Goal: Task Accomplishment & Management: Complete application form

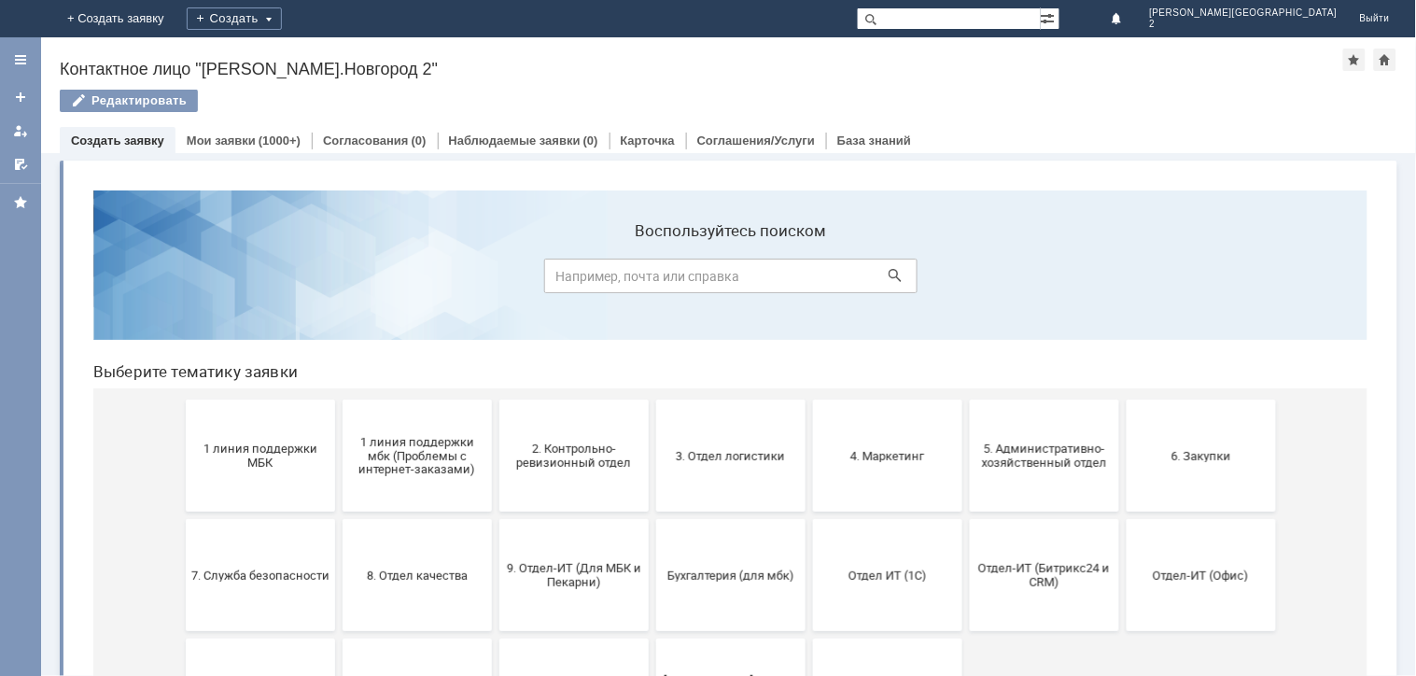
click at [225, 472] on button "1 линия поддержки МБК" at bounding box center [259, 455] width 149 height 112
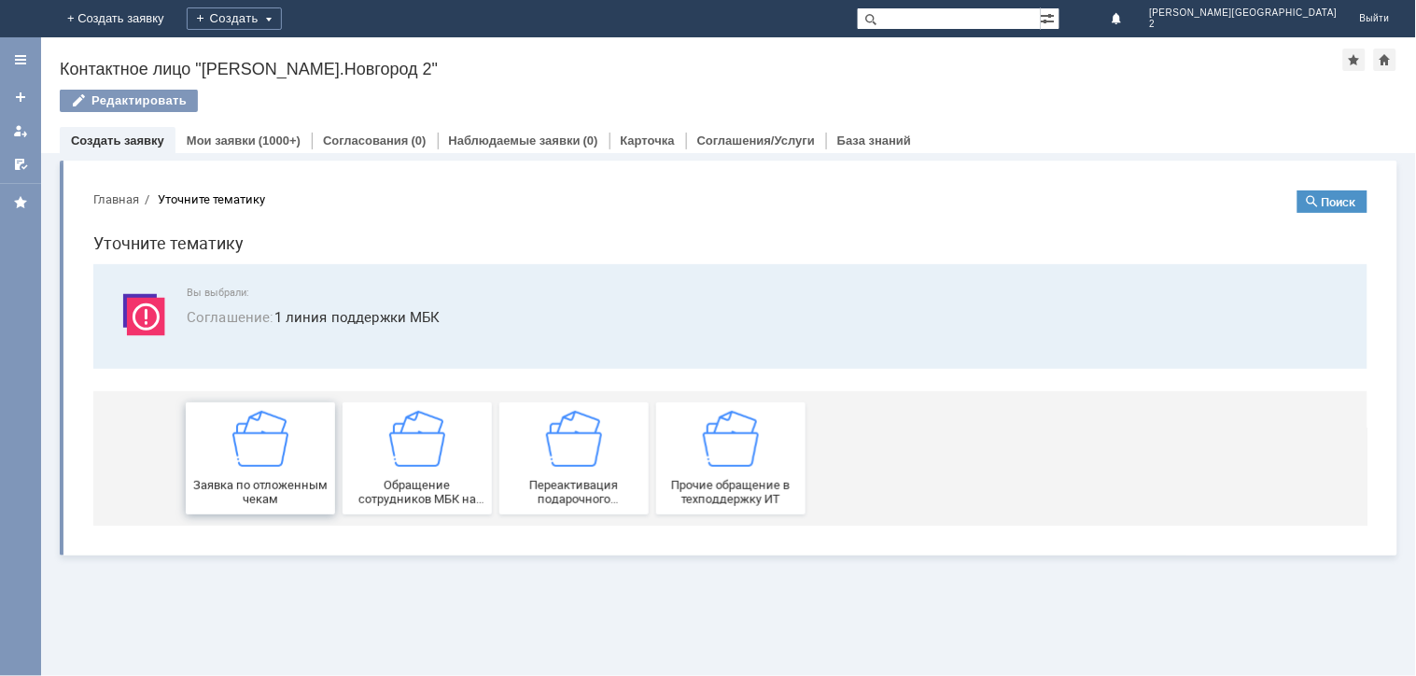
click at [228, 472] on div "Заявка по отложенным чекам" at bounding box center [259, 457] width 138 height 95
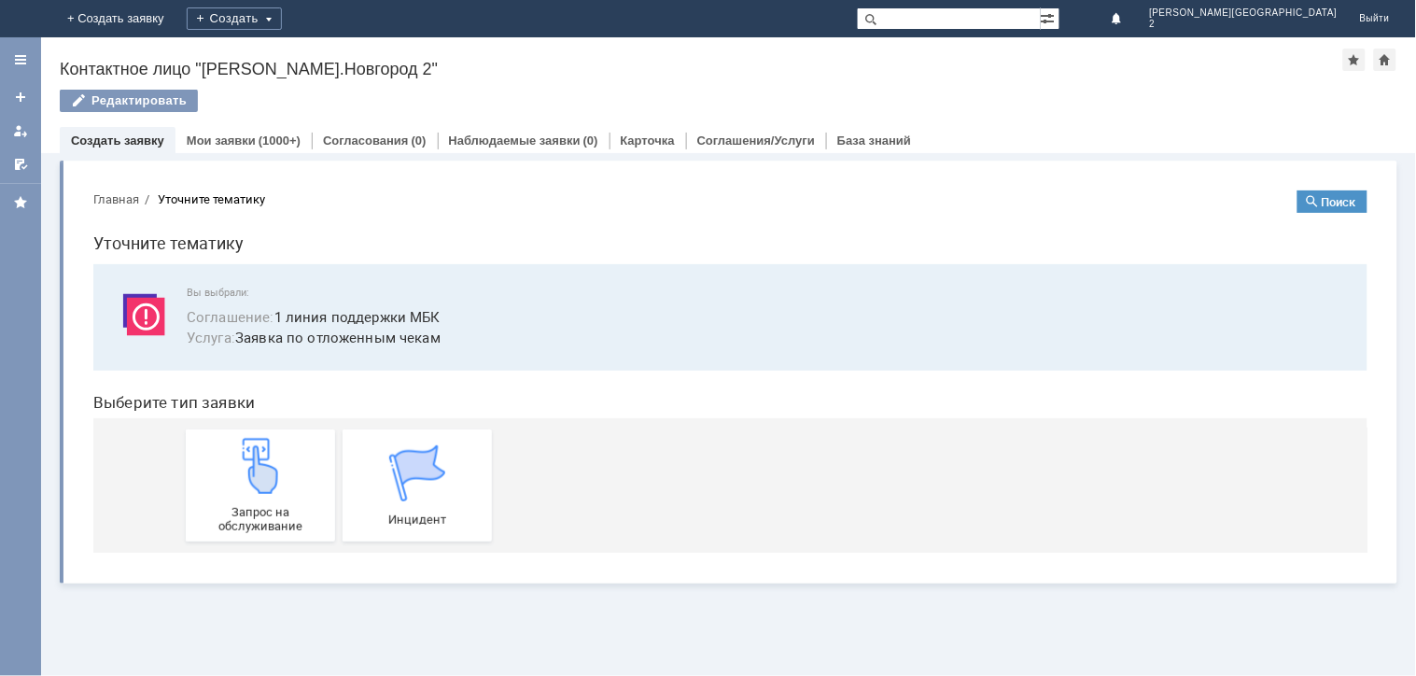
click at [228, 472] on div "Запрос на обслуживание" at bounding box center [259, 484] width 138 height 95
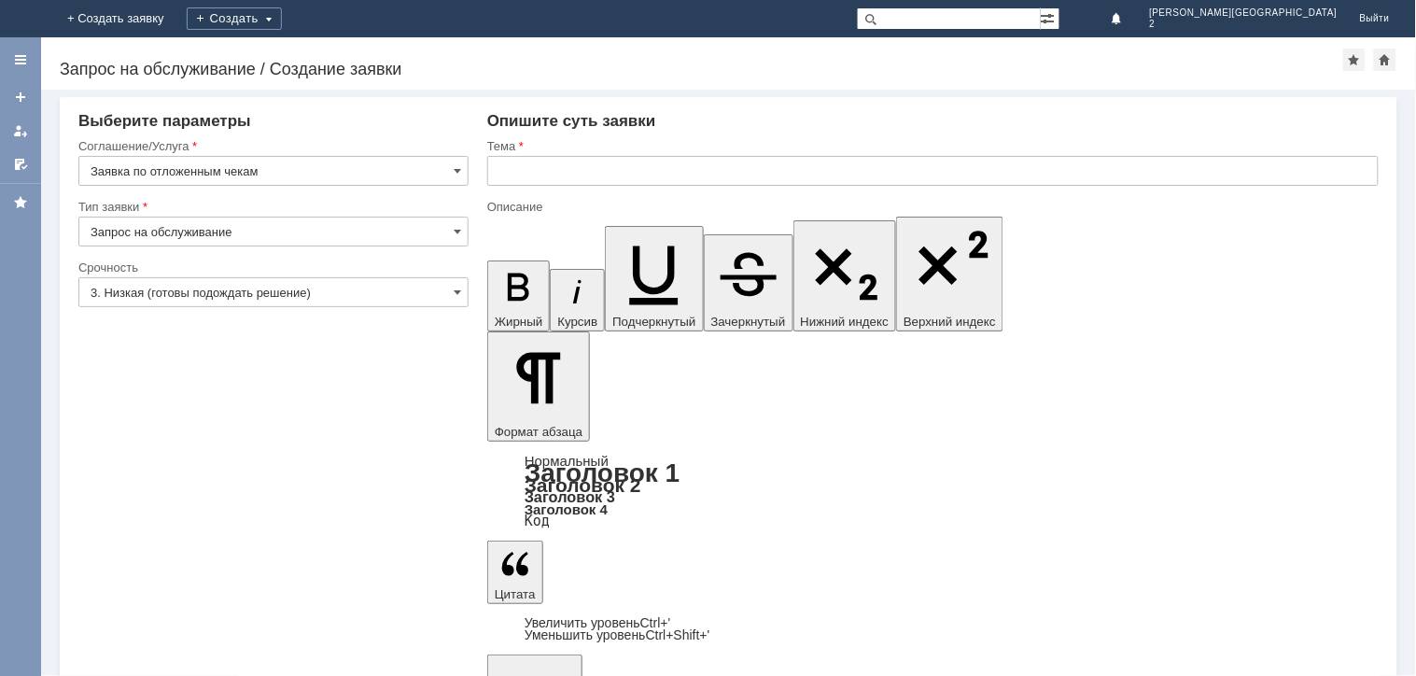
click at [337, 301] on input "3. Низкая (готовы подождать решение)" at bounding box center [273, 292] width 390 height 30
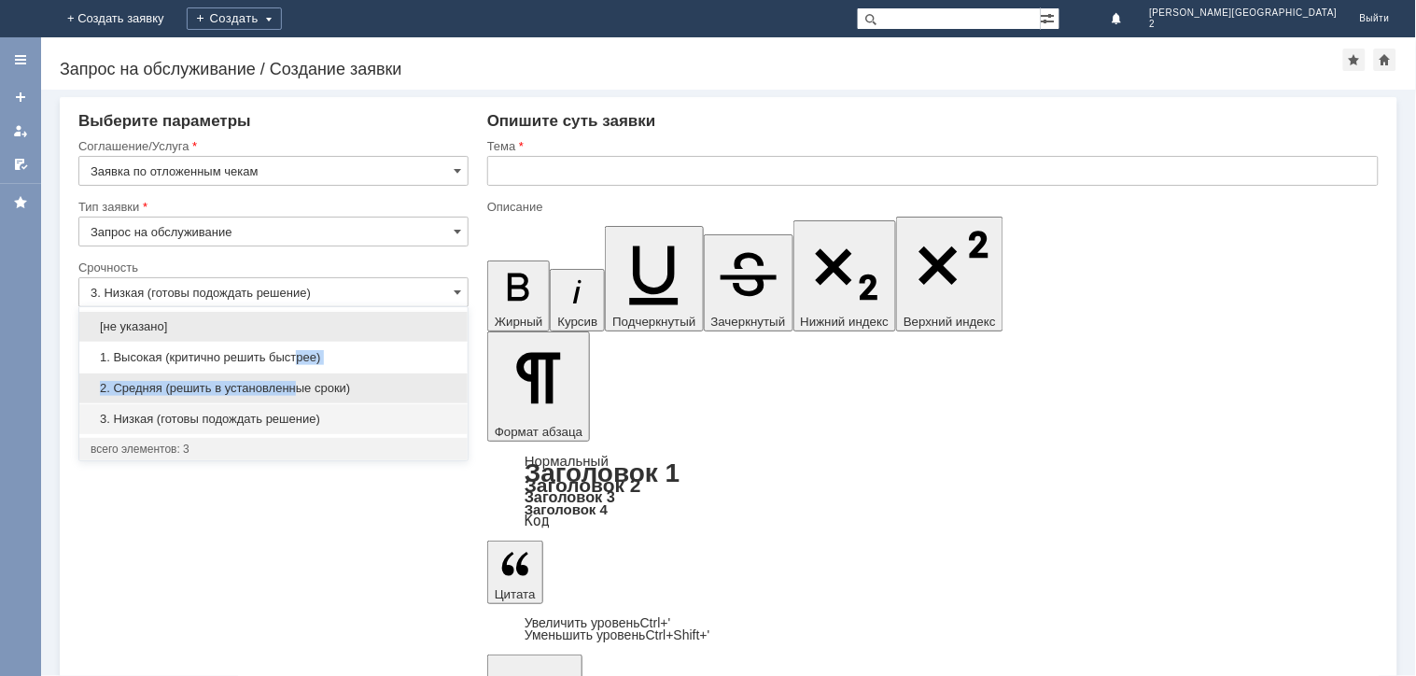
drag, startPoint x: 303, startPoint y: 367, endPoint x: 294, endPoint y: 381, distance: 16.8
click at [294, 381] on div "[не указано] 1. Высокая (критично решить быстрее) 2. Средняя (решить в установл…" at bounding box center [273, 372] width 388 height 123
click at [312, 388] on span "2. Средняя (решить в установленные сроки)" at bounding box center [274, 388] width 366 height 15
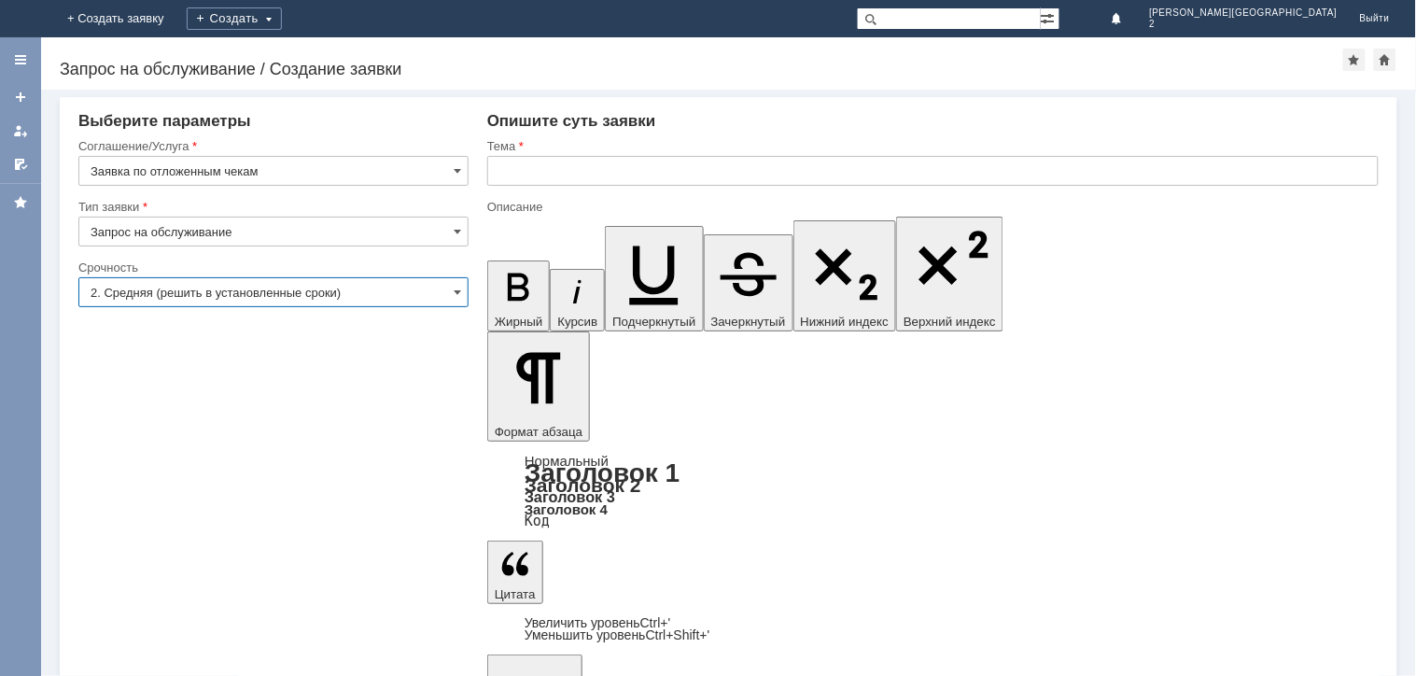
type input "2. Средняя (решить в установленные сроки)"
click at [610, 157] on input "text" at bounding box center [933, 171] width 892 height 30
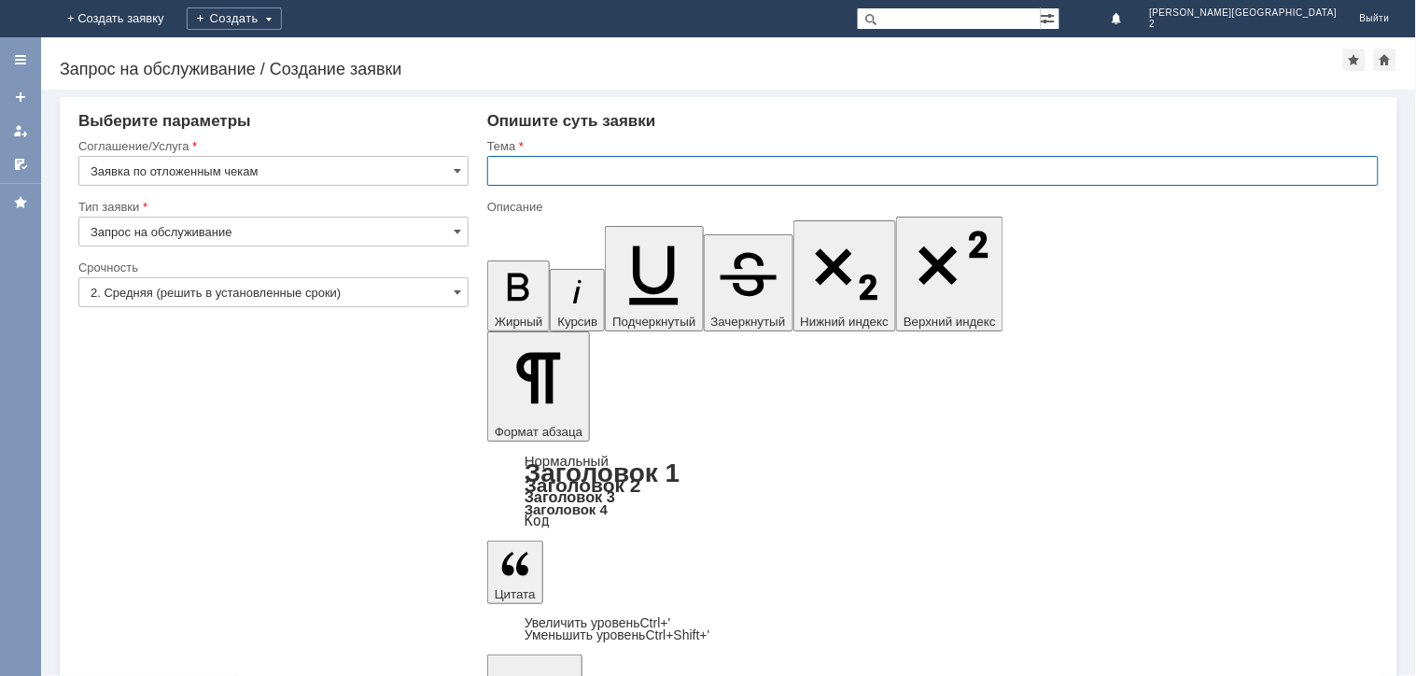
paste input "отложенные чеки [DATE]"
type input "отложенные чеки [DATE]"
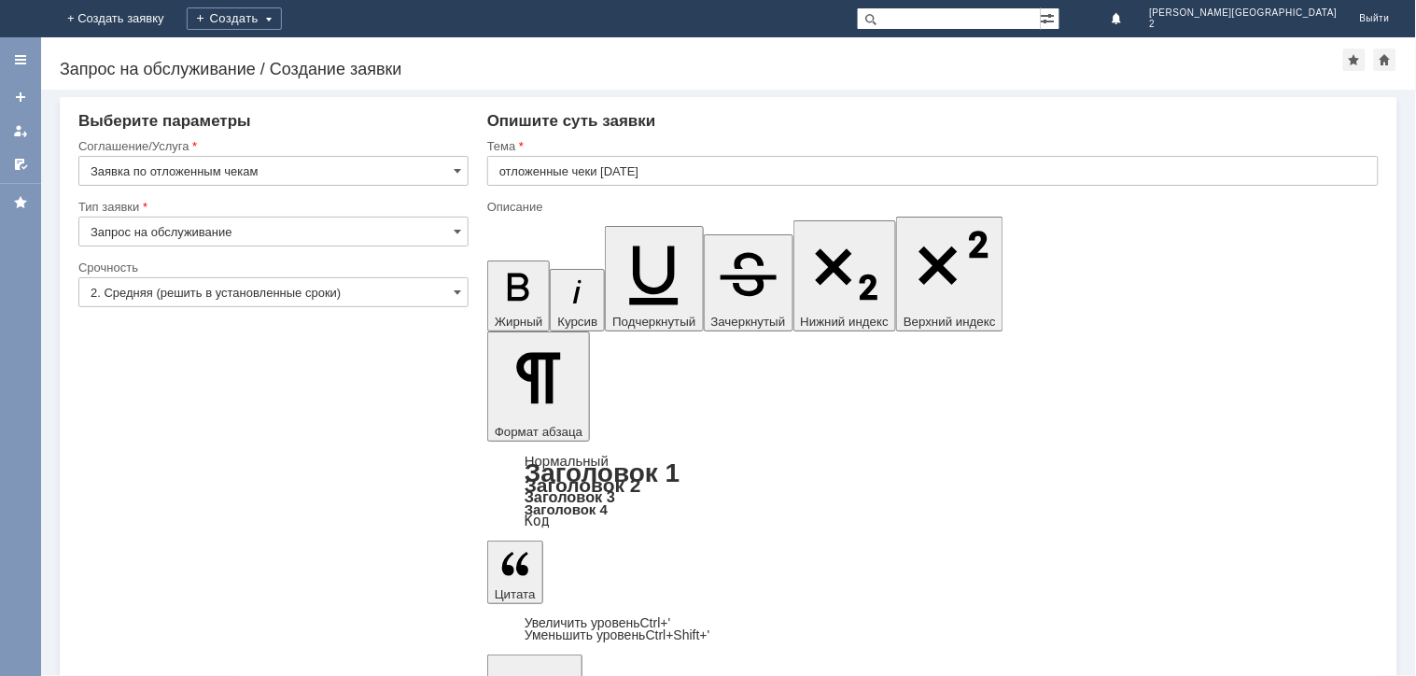
scroll to position [364, 5]
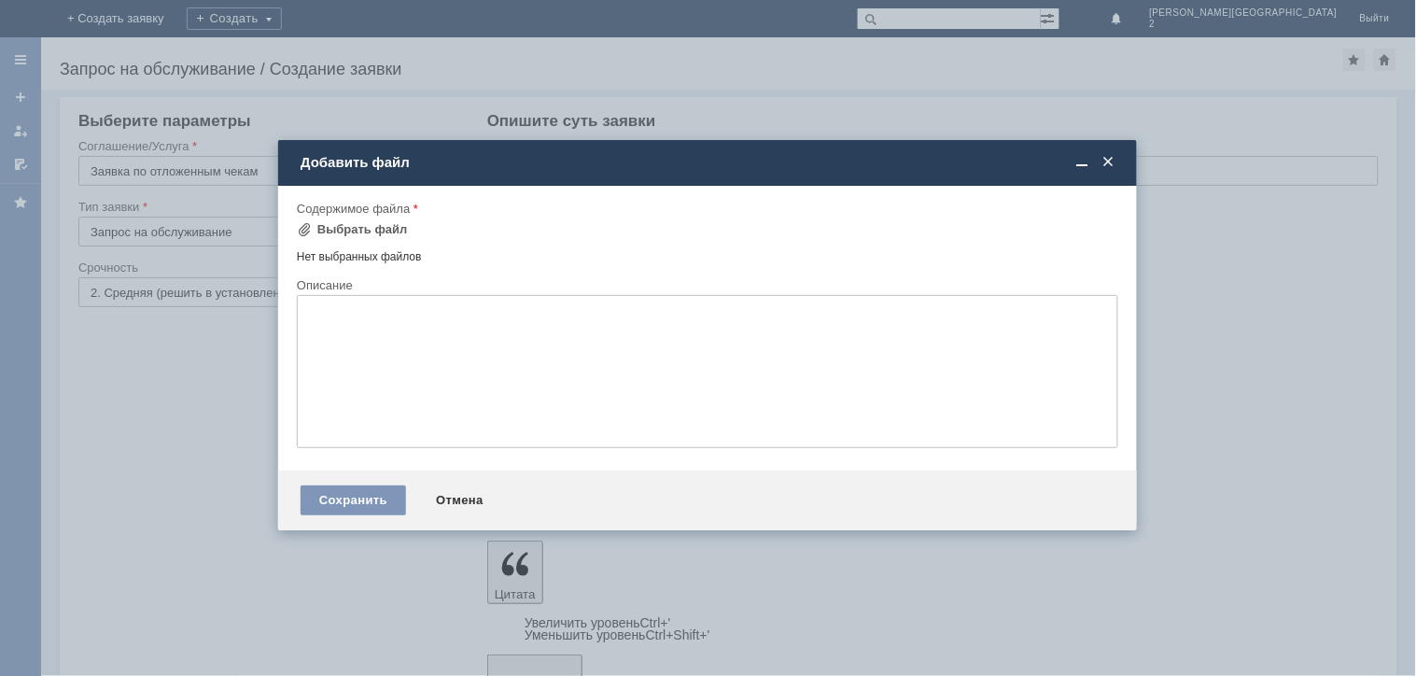
click at [400, 230] on td "Выбрать файл" at bounding box center [358, 230] width 123 height 24
click at [387, 243] on div "Нет выбранных файлов" at bounding box center [708, 253] width 822 height 21
click at [387, 232] on div "Выбрать файл" at bounding box center [362, 229] width 91 height 15
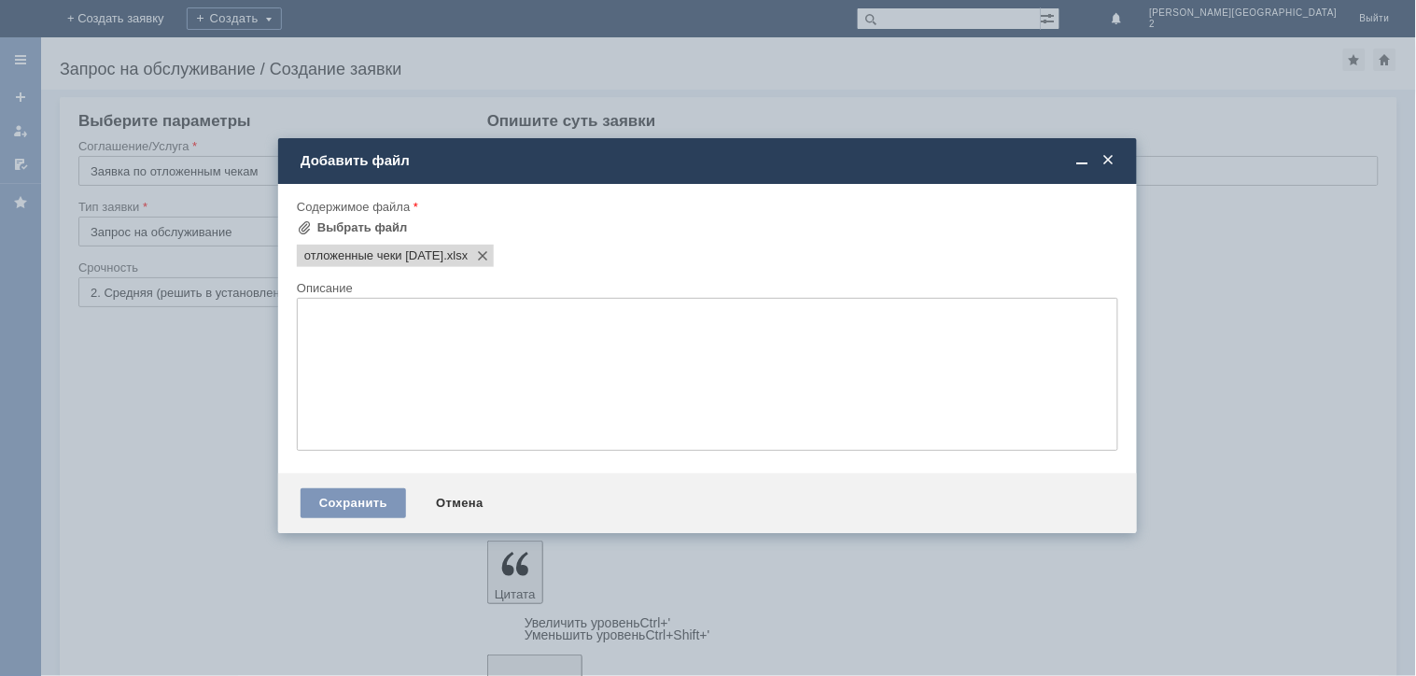
scroll to position [0, 0]
click at [358, 524] on div "Сохранить Отмена" at bounding box center [707, 503] width 859 height 60
click at [352, 500] on div "Сохранить" at bounding box center [354, 503] width 106 height 30
